Goal: Task Accomplishment & Management: Complete application form

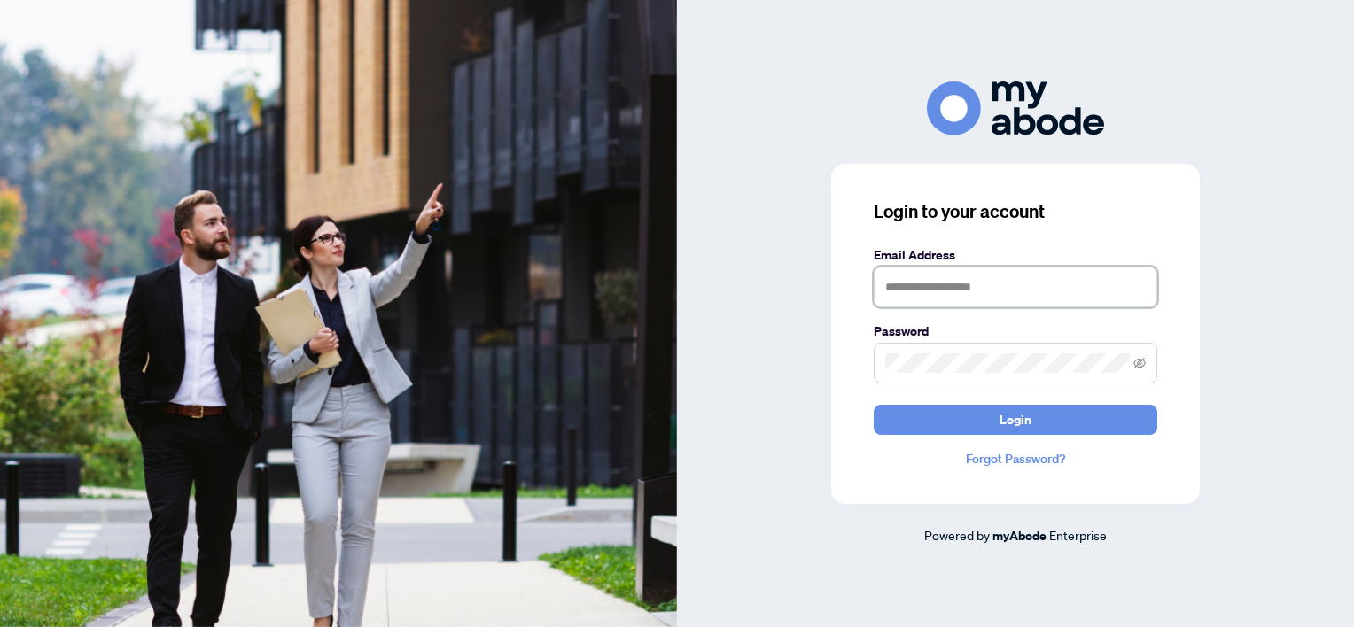
click at [911, 282] on input "text" at bounding box center [1016, 287] width 284 height 41
type input "**********"
click at [874, 405] on button "Login" at bounding box center [1016, 420] width 284 height 30
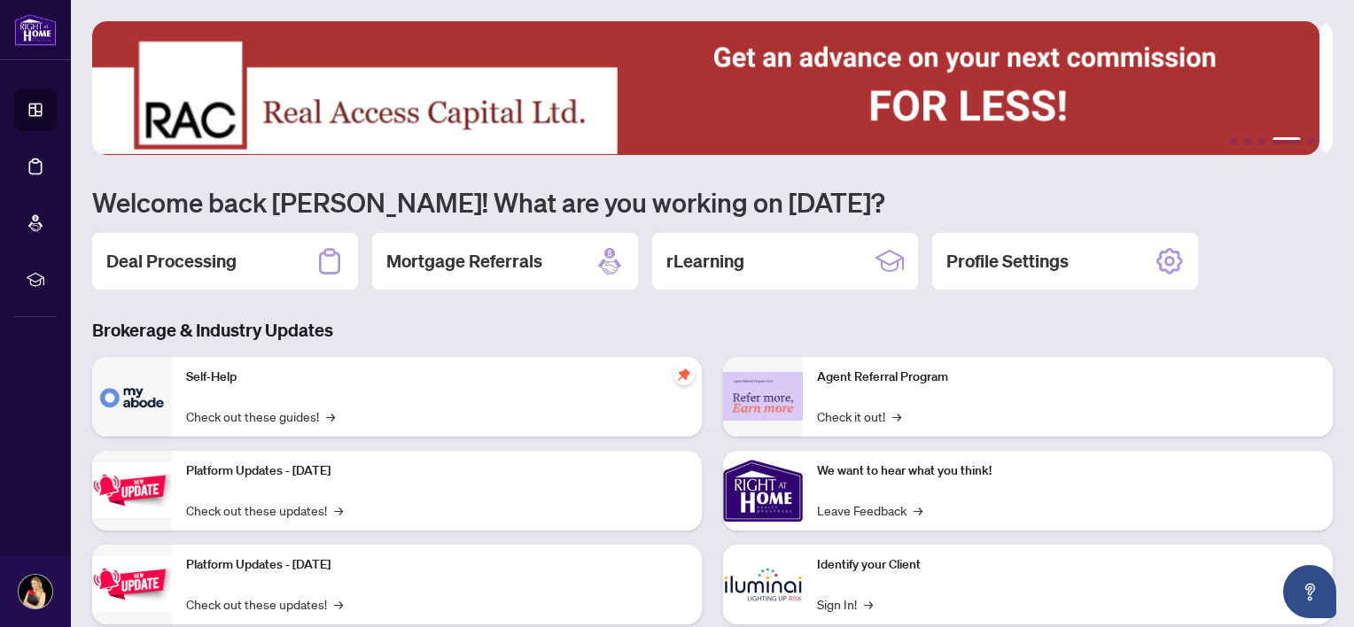
drag, startPoint x: 322, startPoint y: 238, endPoint x: 311, endPoint y: 246, distance: 13.8
click at [320, 238] on div "Deal Processing" at bounding box center [225, 261] width 266 height 57
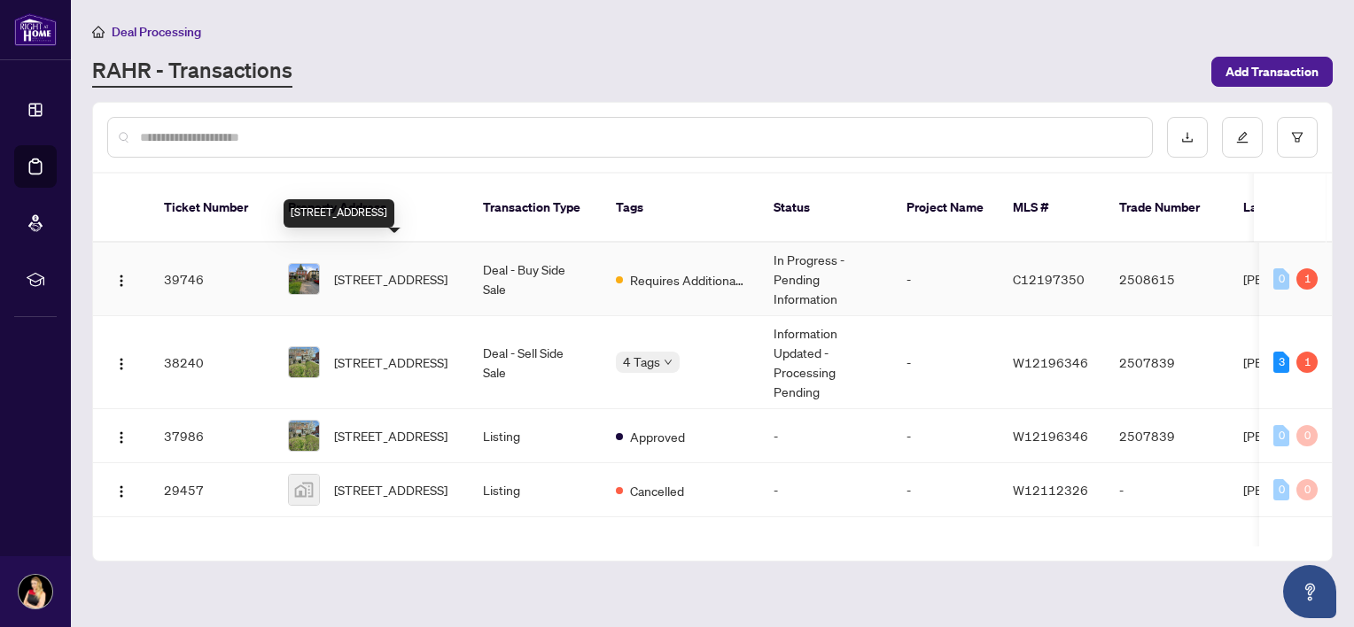
click at [419, 269] on span "[STREET_ADDRESS]" at bounding box center [390, 278] width 113 height 19
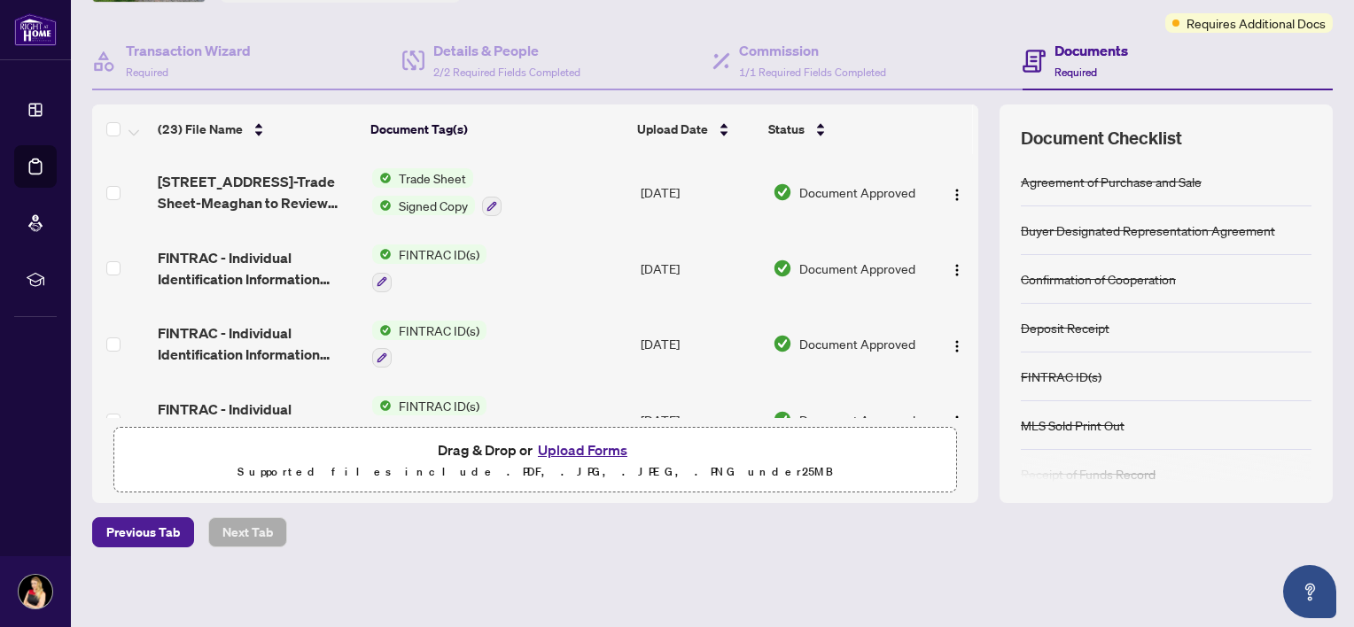
click at [576, 445] on button "Upload Forms" at bounding box center [583, 450] width 100 height 23
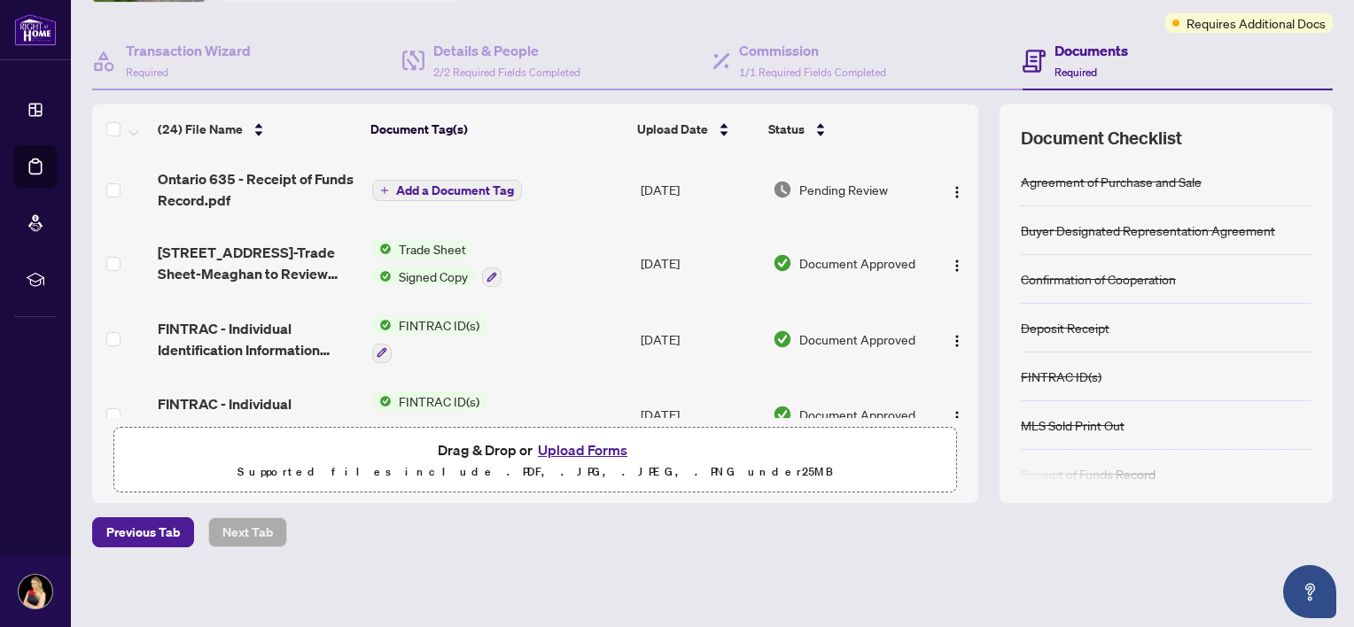
click at [479, 184] on span "Add a Document Tag" at bounding box center [455, 190] width 118 height 12
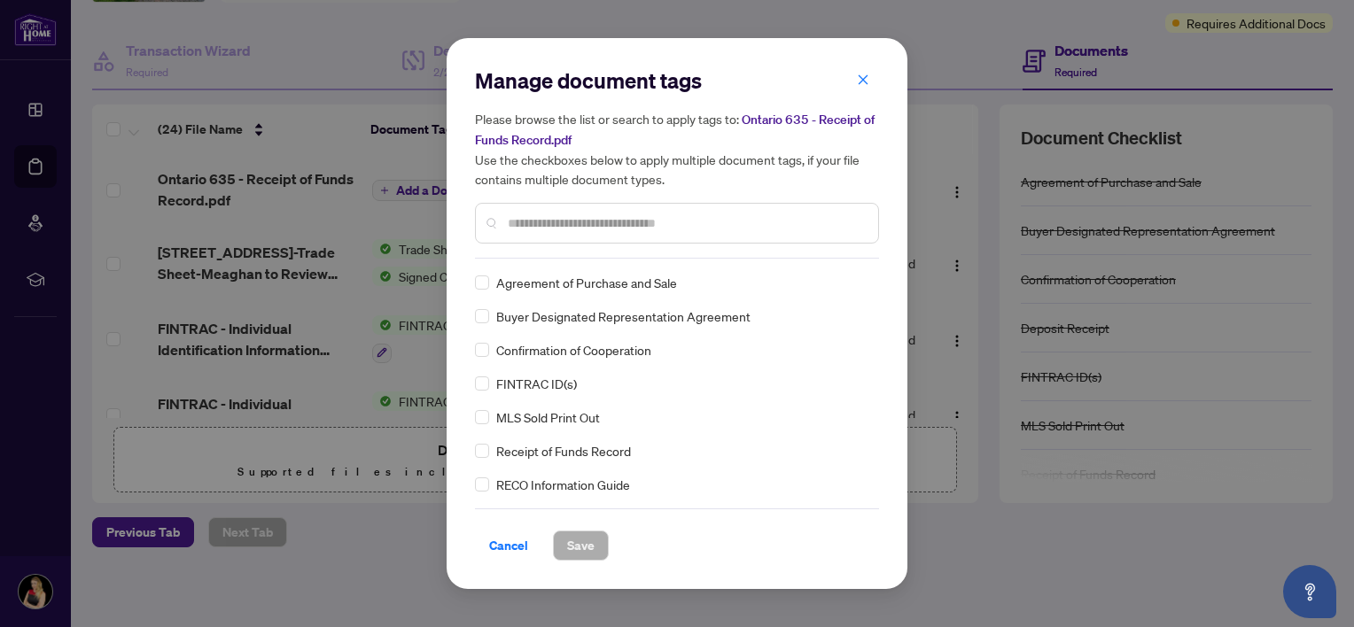
click at [542, 452] on span "Receipt of Funds Record" at bounding box center [563, 450] width 135 height 19
click at [575, 556] on span "Save" at bounding box center [580, 546] width 27 height 28
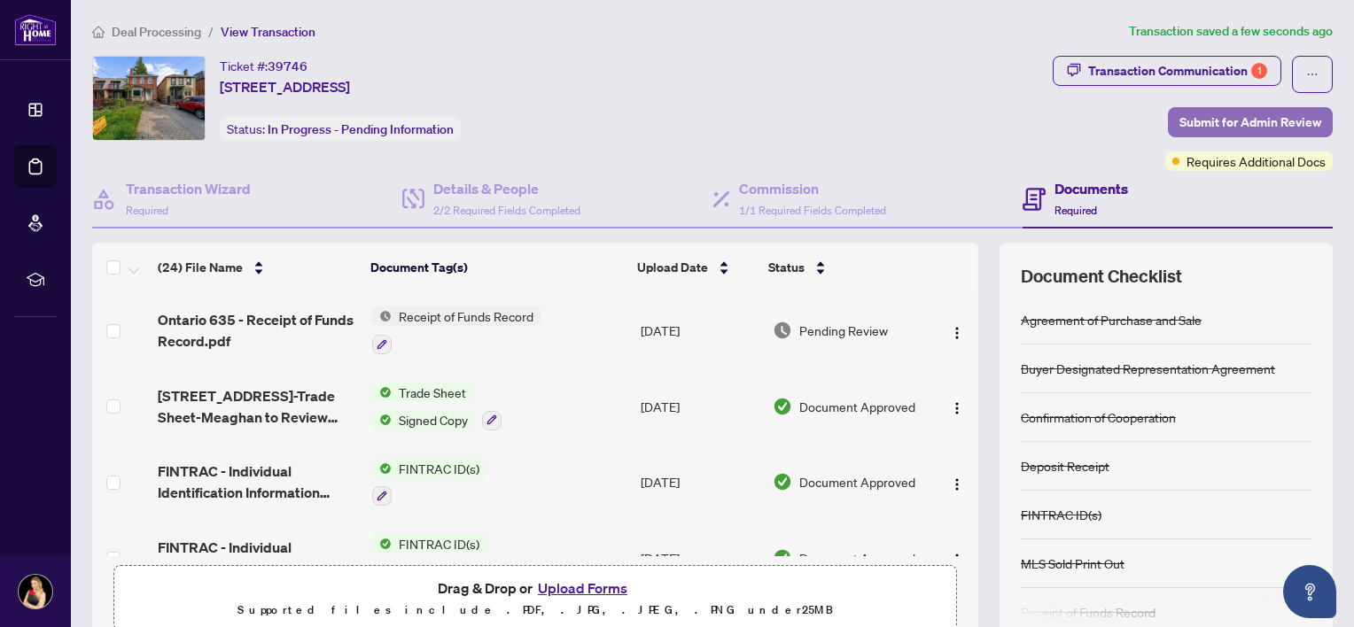
click at [1227, 117] on span "Submit for Admin Review" at bounding box center [1251, 122] width 142 height 28
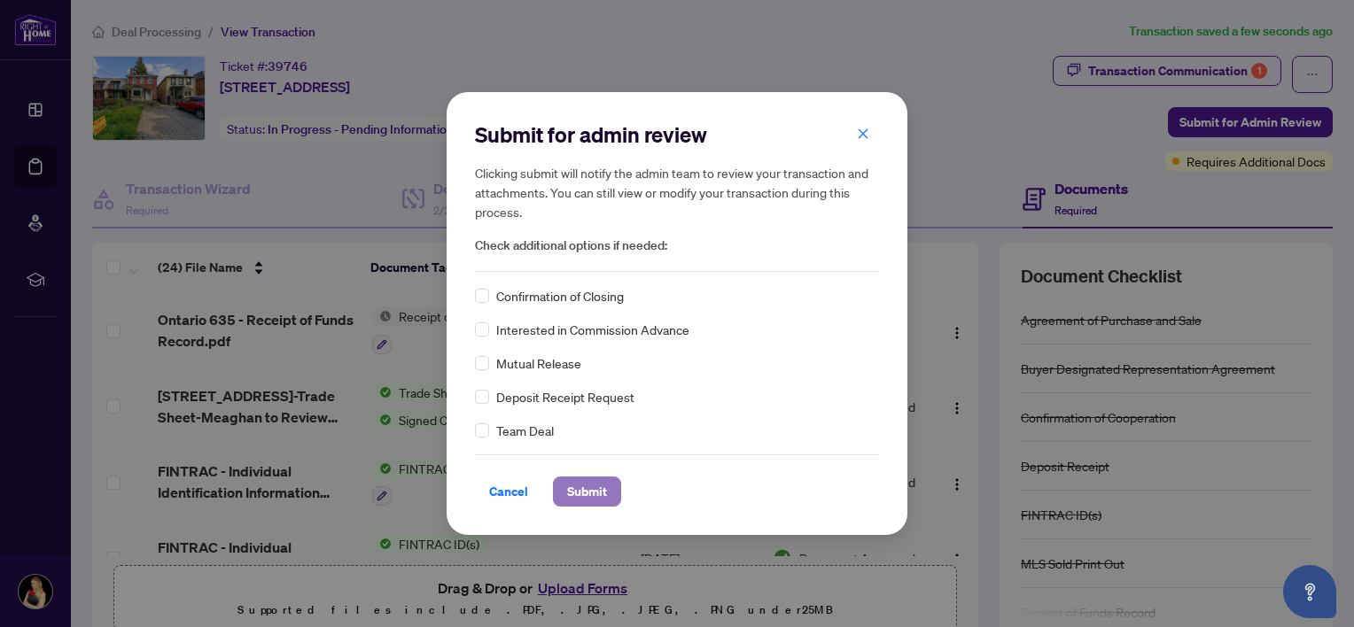
click at [593, 489] on span "Submit" at bounding box center [587, 492] width 40 height 28
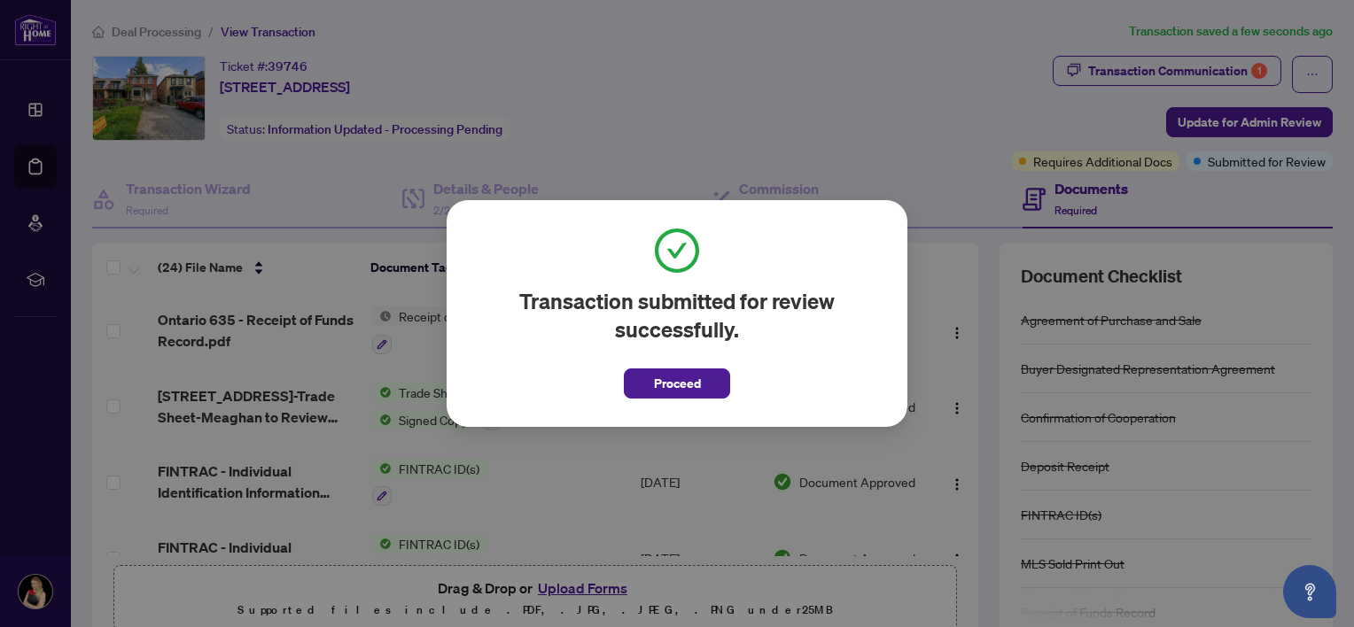
click at [674, 366] on span "Proceed" at bounding box center [677, 378] width 106 height 41
click at [672, 384] on span "Proceed" at bounding box center [677, 384] width 47 height 28
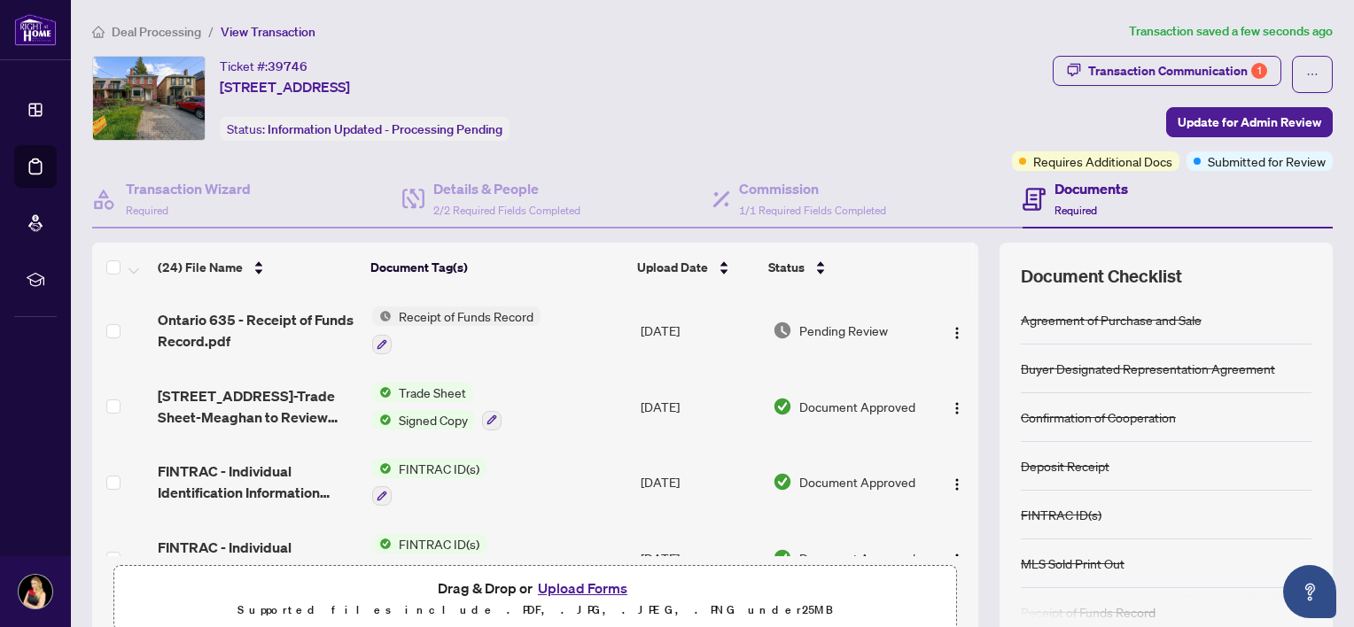
click at [393, 415] on span "Signed Copy" at bounding box center [433, 419] width 83 height 19
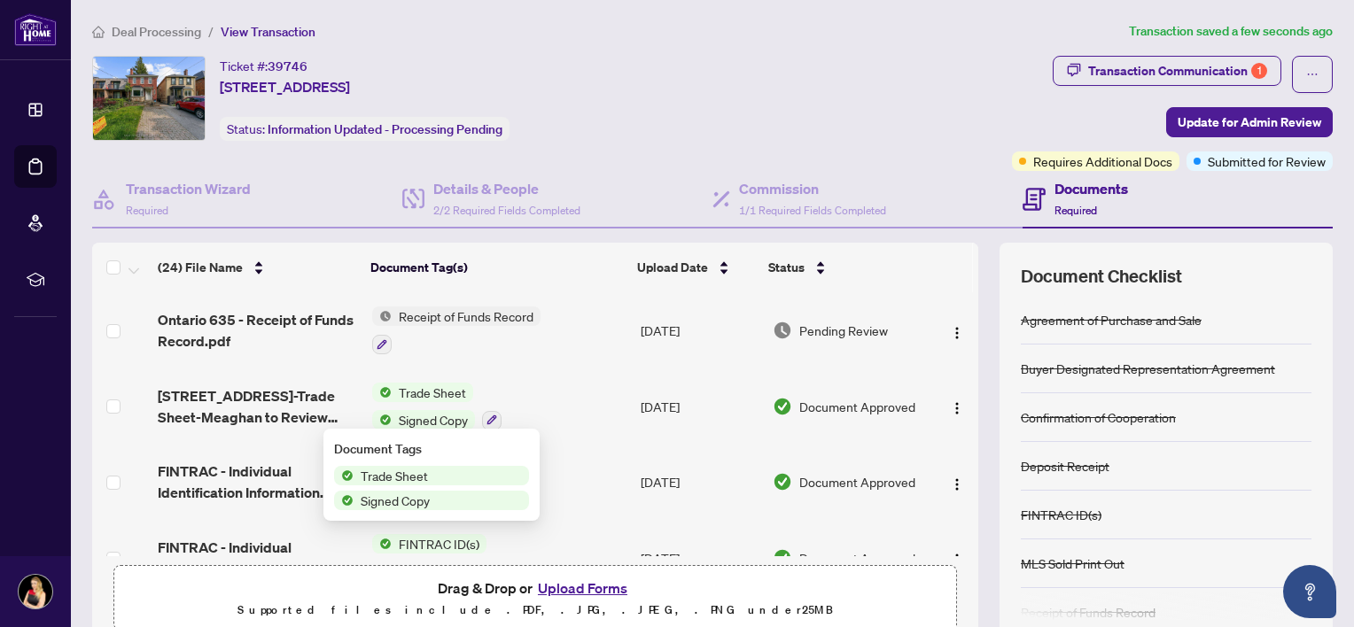
click at [391, 503] on span "Signed Copy" at bounding box center [395, 500] width 83 height 19
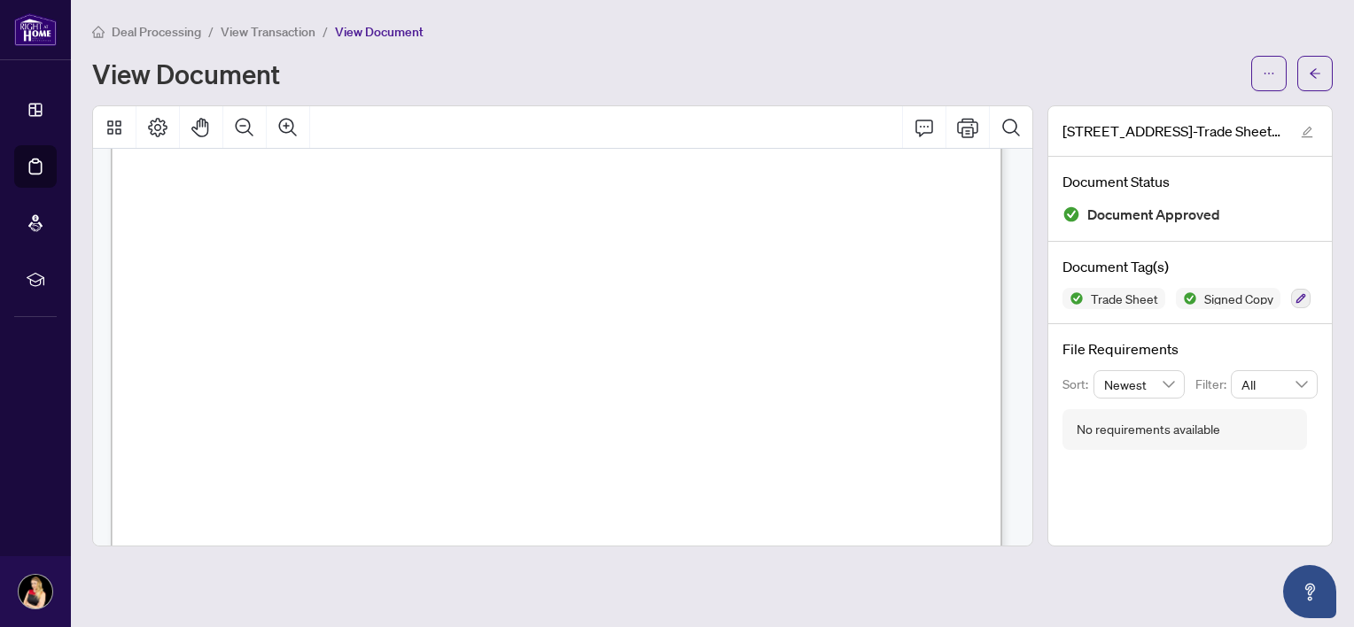
scroll to position [354, 0]
